Goal: Information Seeking & Learning: Learn about a topic

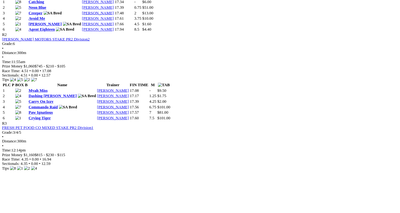
scroll to position [377, 0]
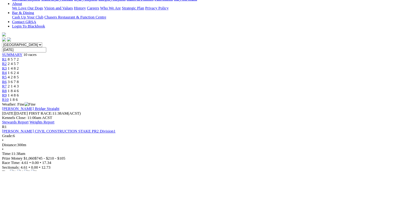
scroll to position [154, 0]
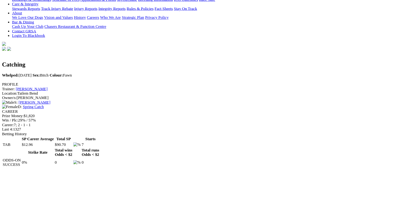
scroll to position [156, 0]
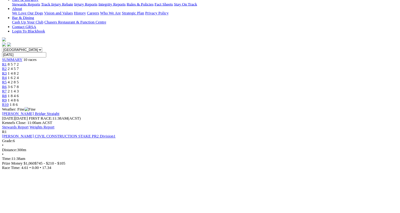
scroll to position [181, 0]
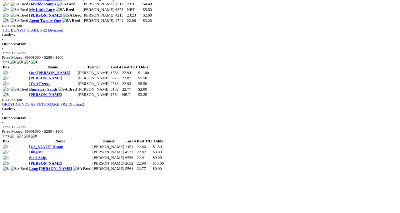
scroll to position [372, 0]
